Goal: Transaction & Acquisition: Book appointment/travel/reservation

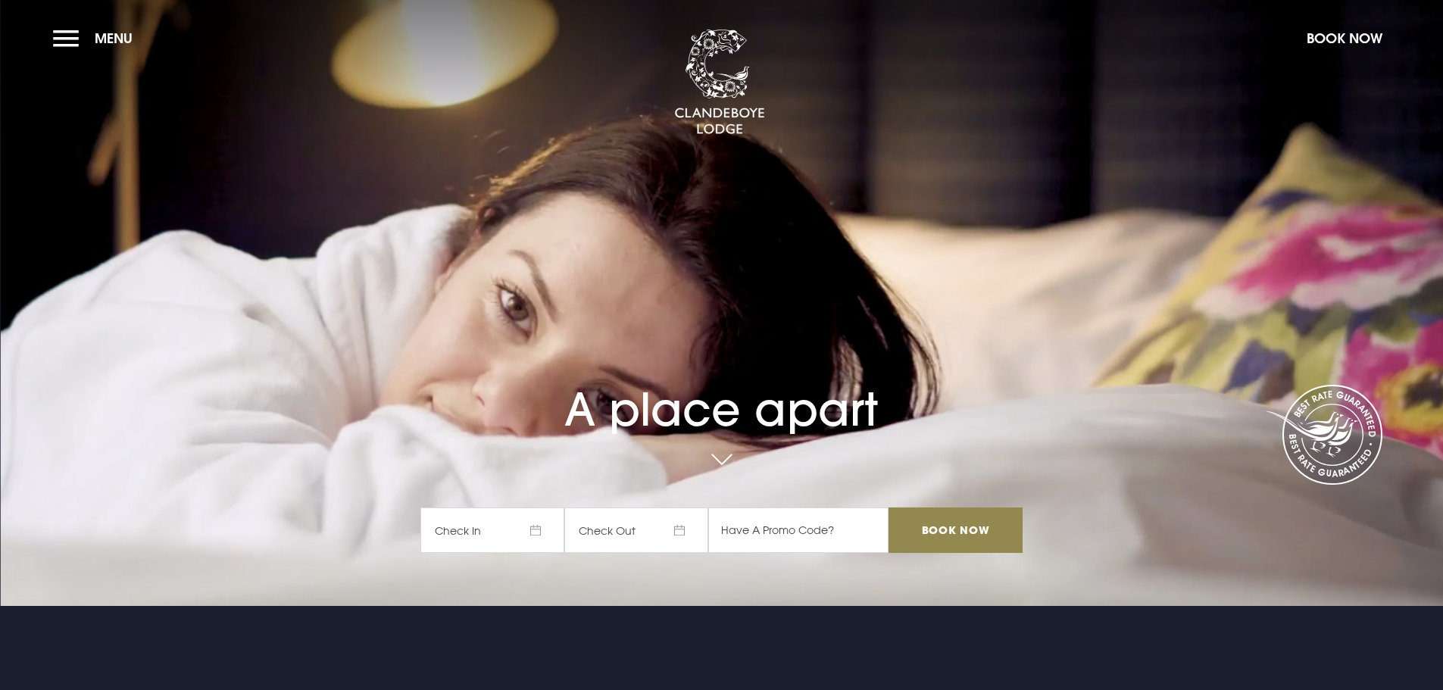
drag, startPoint x: 1190, startPoint y: 529, endPoint x: 700, endPoint y: 538, distance: 489.2
click at [1189, 529] on video "Your browser does not support the video tag." at bounding box center [721, 302] width 1443 height 807
drag, startPoint x: 482, startPoint y: 532, endPoint x: 470, endPoint y: 519, distance: 16.6
click at [479, 529] on span "Check In" at bounding box center [492, 529] width 144 height 45
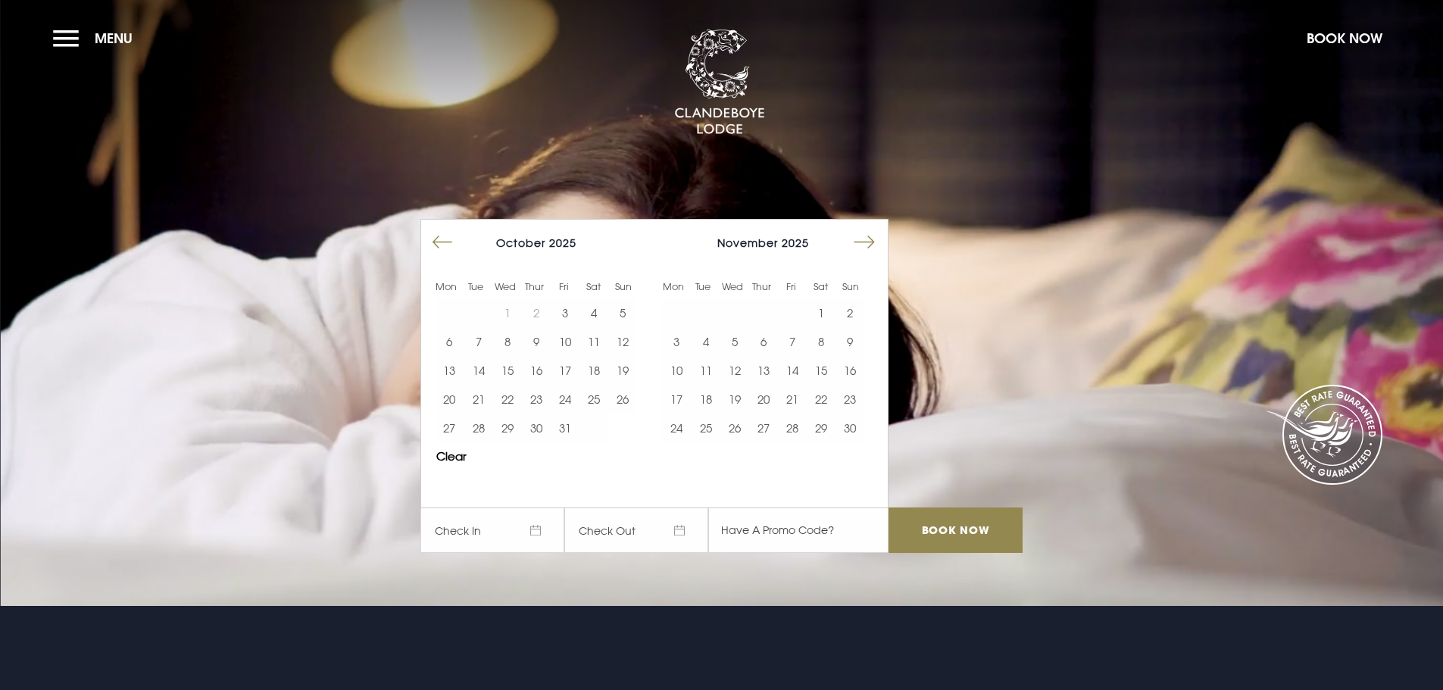
click at [875, 242] on button "Move forward to switch to the next month." at bounding box center [864, 242] width 29 height 29
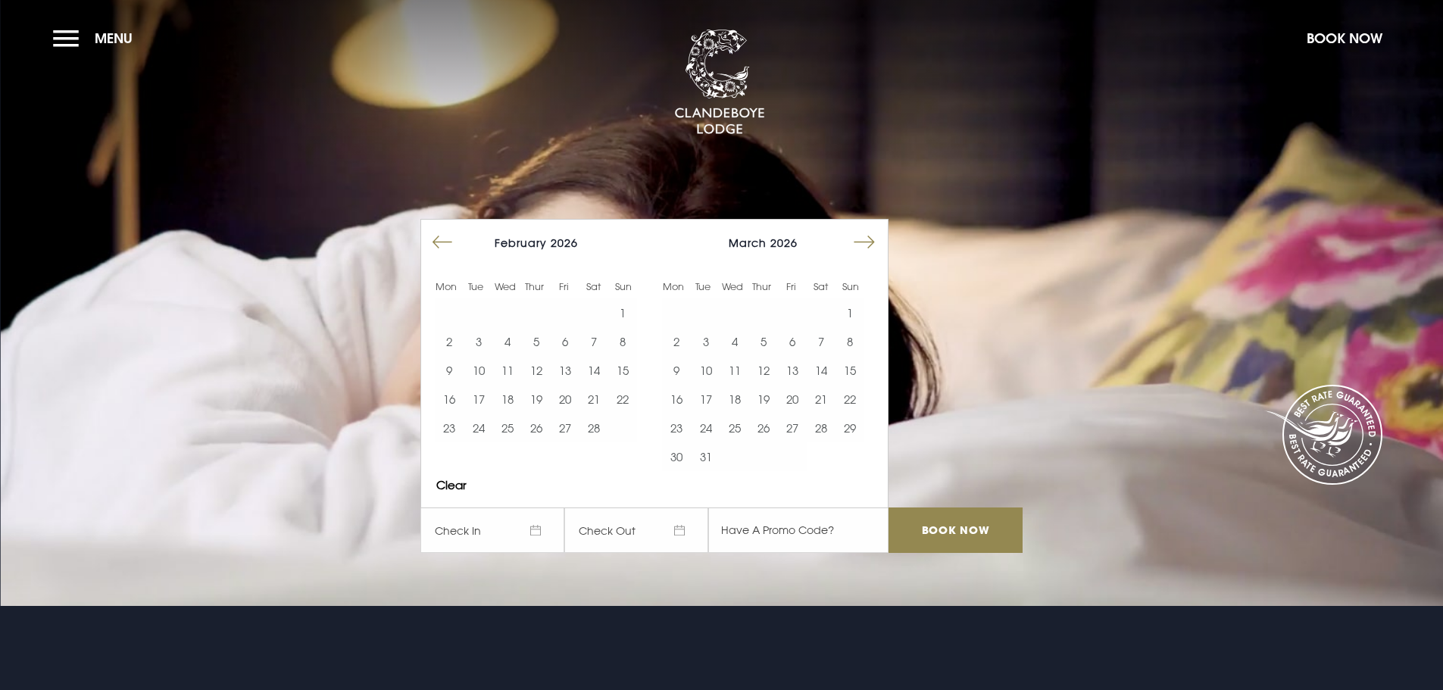
click at [875, 242] on button "Move forward to switch to the next month." at bounding box center [864, 242] width 29 height 29
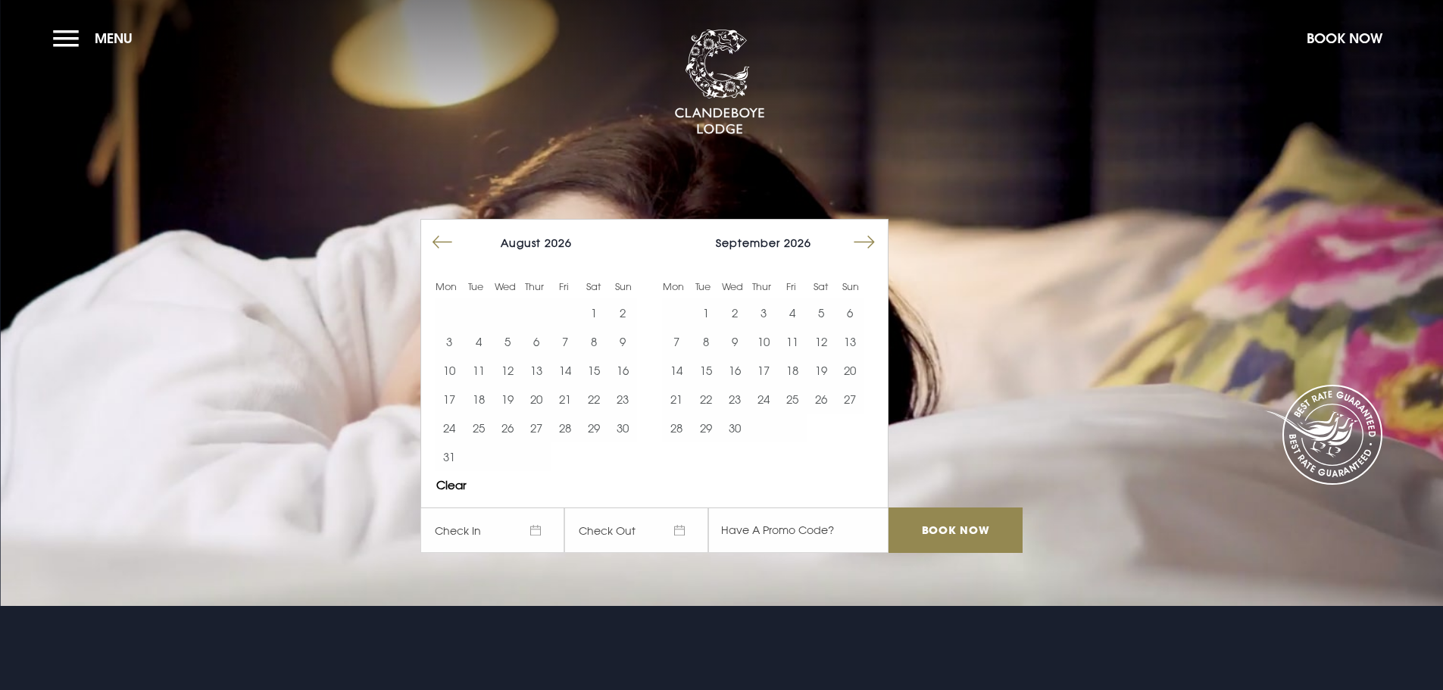
click at [875, 242] on button "Move forward to switch to the next month." at bounding box center [864, 242] width 29 height 29
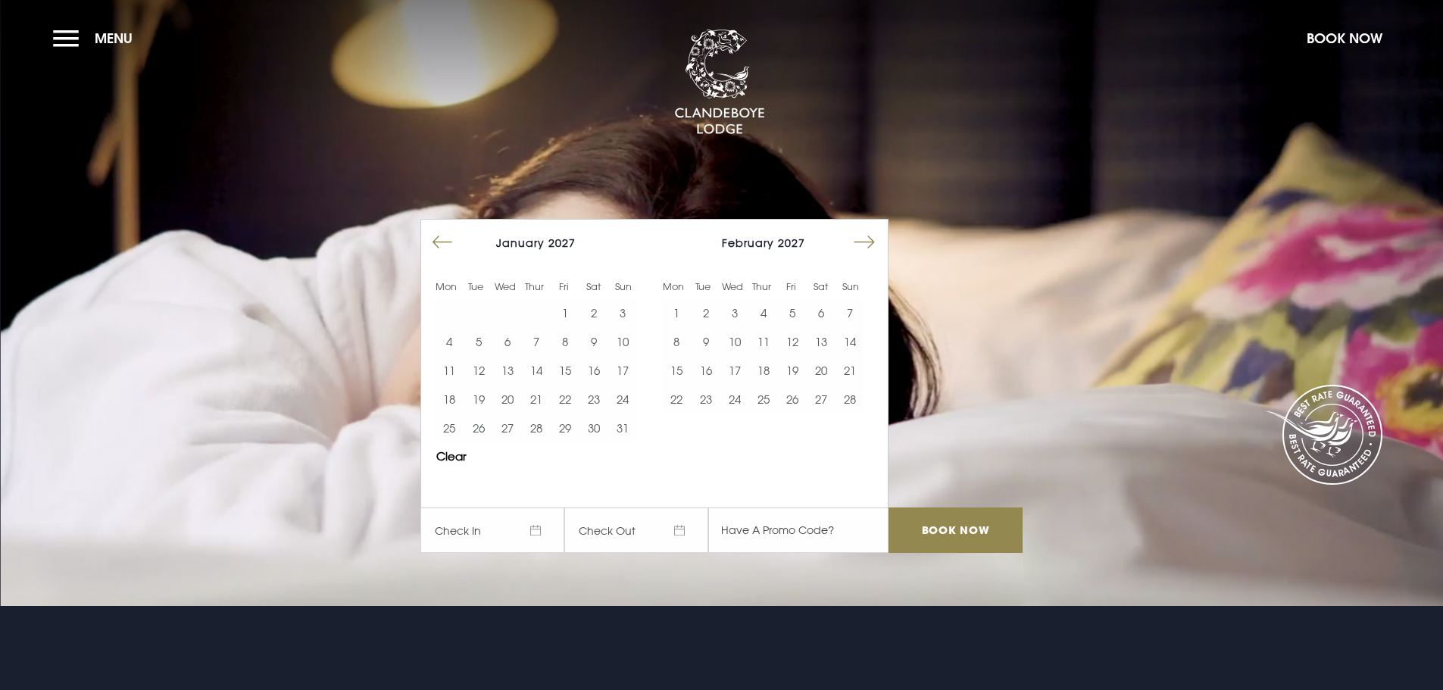
click at [875, 242] on button "Move forward to switch to the next month." at bounding box center [864, 242] width 29 height 29
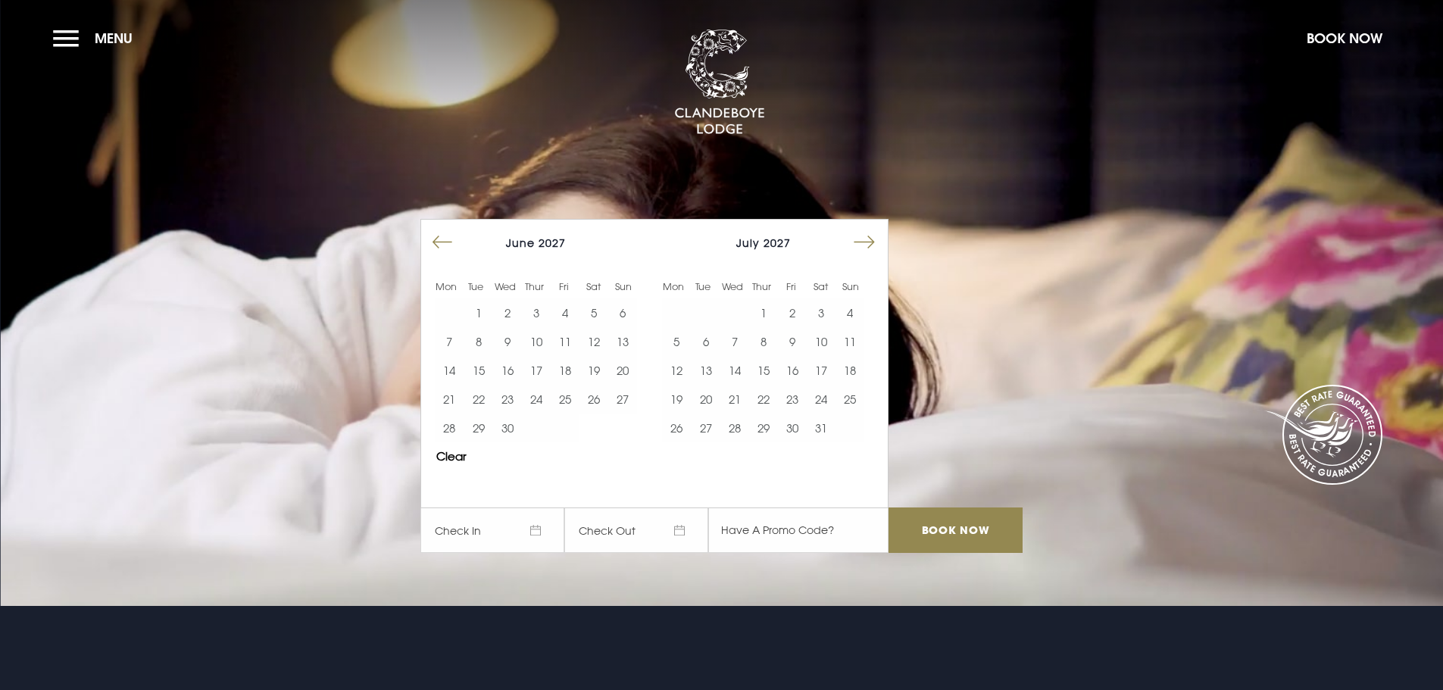
click at [875, 242] on button "Move forward to switch to the next month." at bounding box center [864, 242] width 29 height 29
click at [887, 241] on div at bounding box center [872, 246] width 30 height 35
click at [870, 242] on button "Move forward to switch to the next month." at bounding box center [864, 242] width 29 height 29
click at [738, 344] on button "8" at bounding box center [734, 341] width 29 height 29
click at [766, 345] on button "9" at bounding box center [763, 341] width 29 height 29
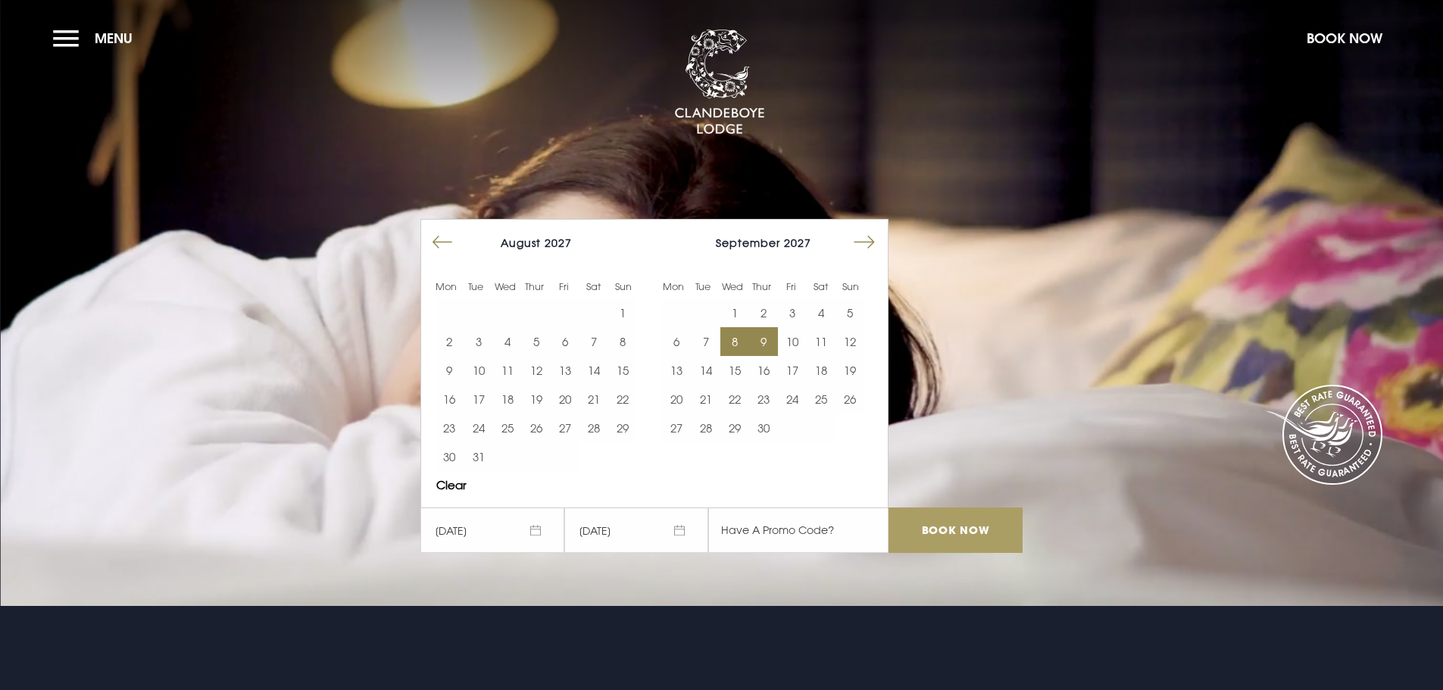
click at [983, 514] on input "Book Now" at bounding box center [954, 529] width 133 height 45
